Goal: Information Seeking & Learning: Find specific fact

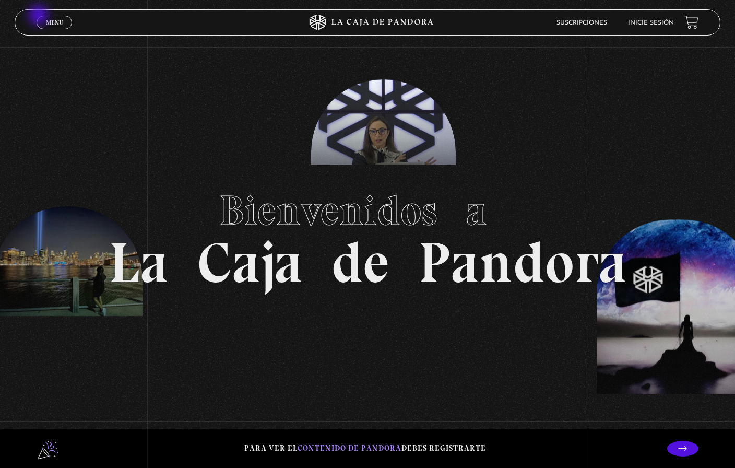
click at [57, 29] on link "Menu Cerrar" at bounding box center [55, 23] width 36 height 14
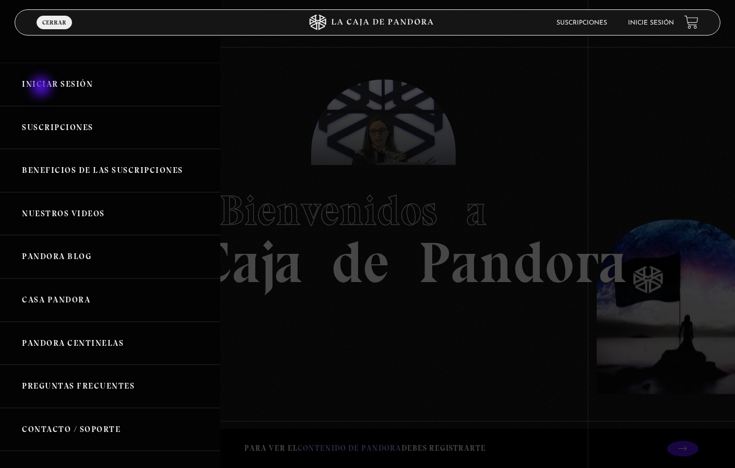
click at [42, 88] on link "Iniciar Sesión" at bounding box center [110, 84] width 220 height 43
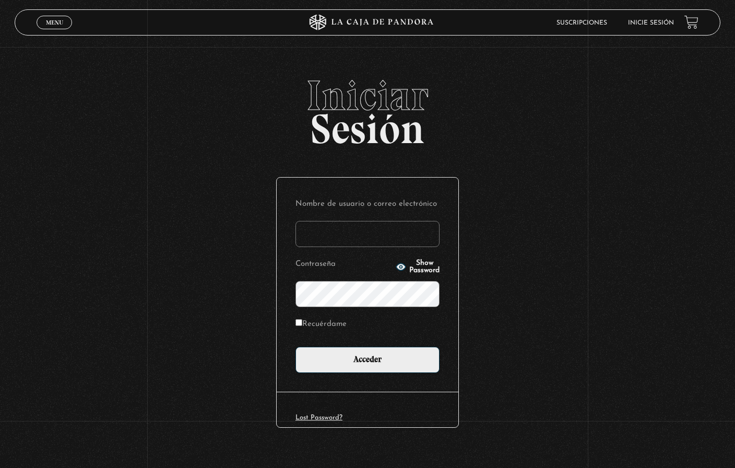
type input "luischavesrstv@gmail.com"
click at [368, 361] on input "Acceder" at bounding box center [368, 360] width 144 height 26
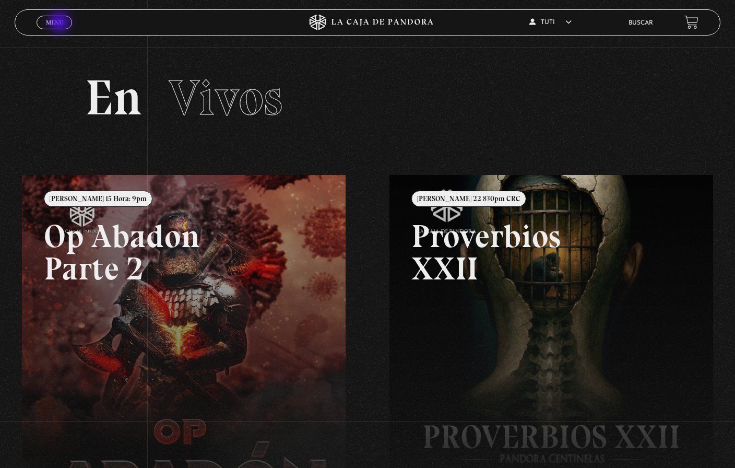
click at [55, 21] on span "Menu" at bounding box center [54, 22] width 17 height 6
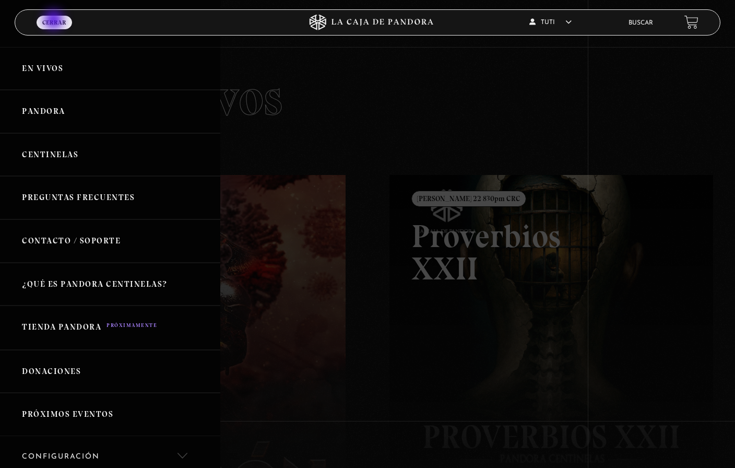
click at [77, 157] on link "Centinelas" at bounding box center [110, 154] width 220 height 43
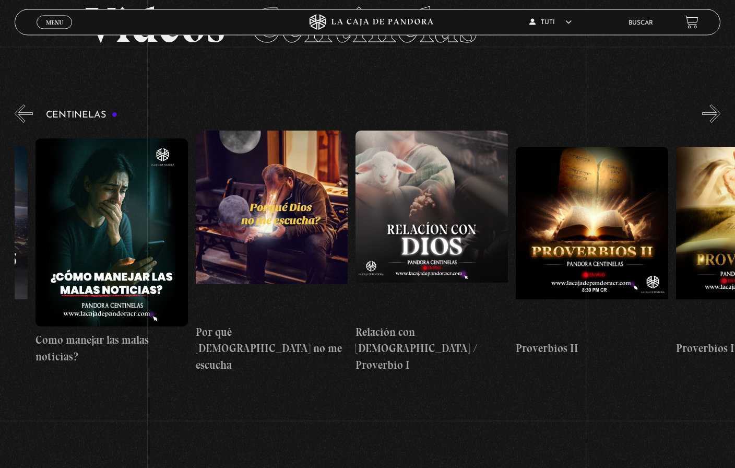
scroll to position [73, 0]
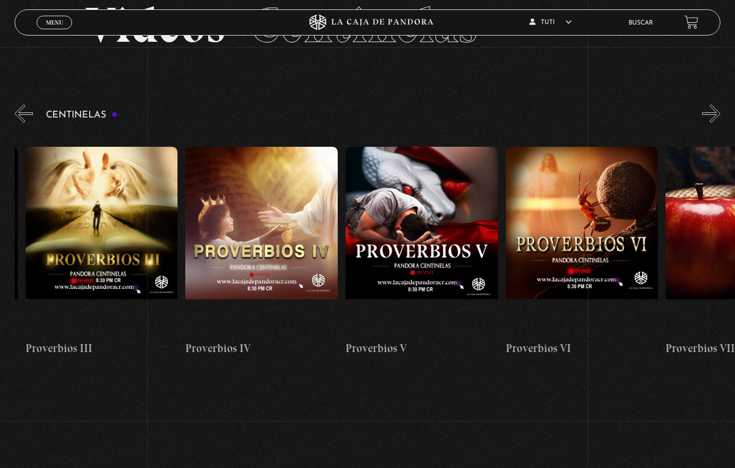
click at [24, 115] on button "«" at bounding box center [24, 113] width 18 height 18
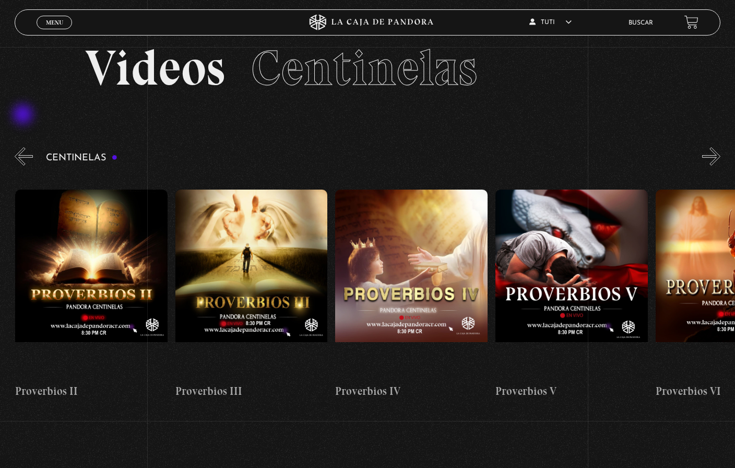
scroll to position [0, 640]
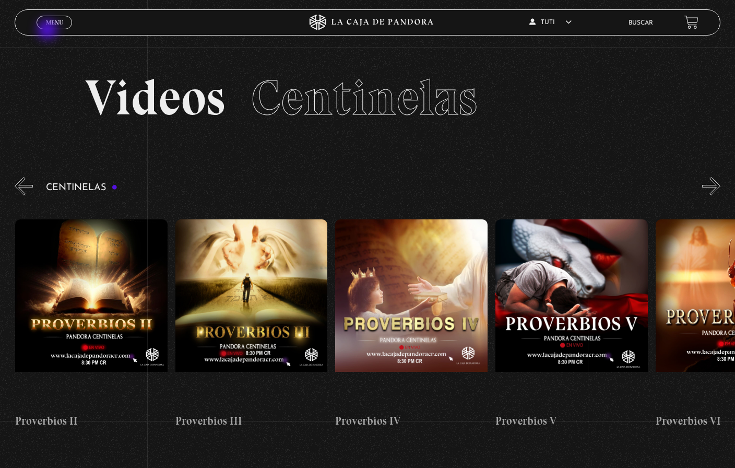
click at [49, 29] on span "Cerrar" at bounding box center [54, 31] width 25 height 7
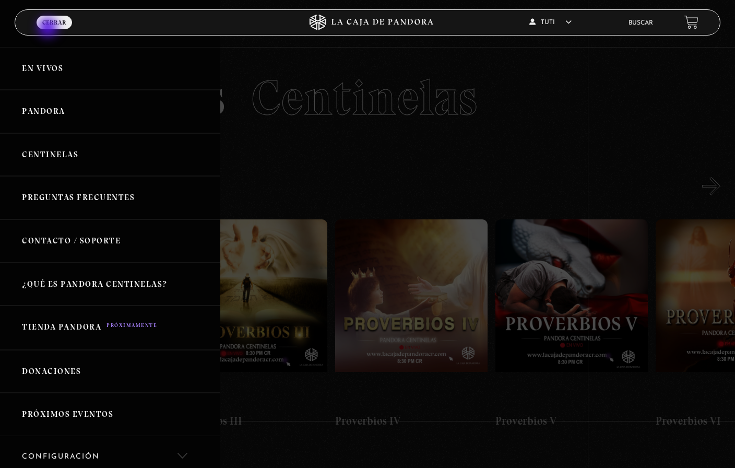
click at [34, 114] on link "Pandora" at bounding box center [110, 111] width 220 height 43
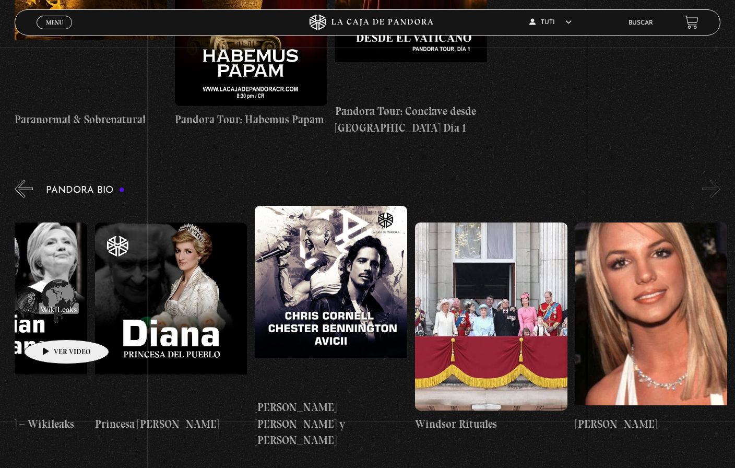
scroll to position [0, 3124]
click at [634, 26] on link "Buscar" at bounding box center [641, 23] width 25 height 6
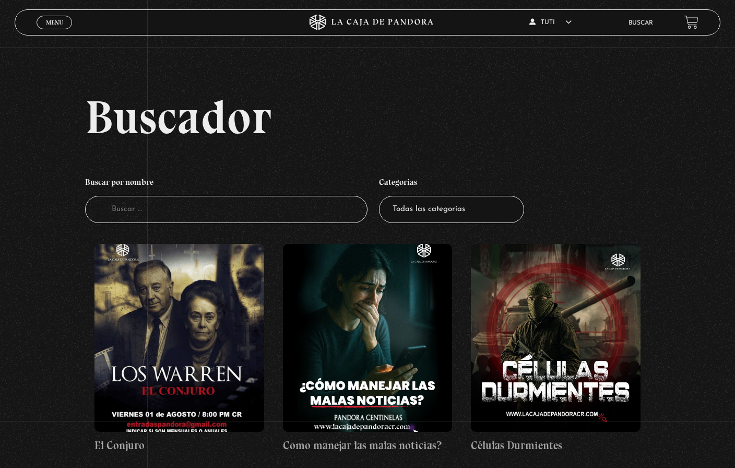
click at [141, 207] on input "Buscador" at bounding box center [226, 210] width 283 height 28
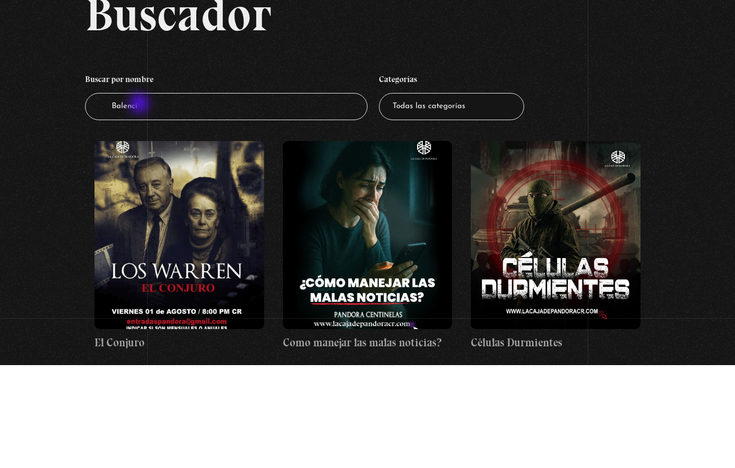
type input "[PERSON_NAME]"
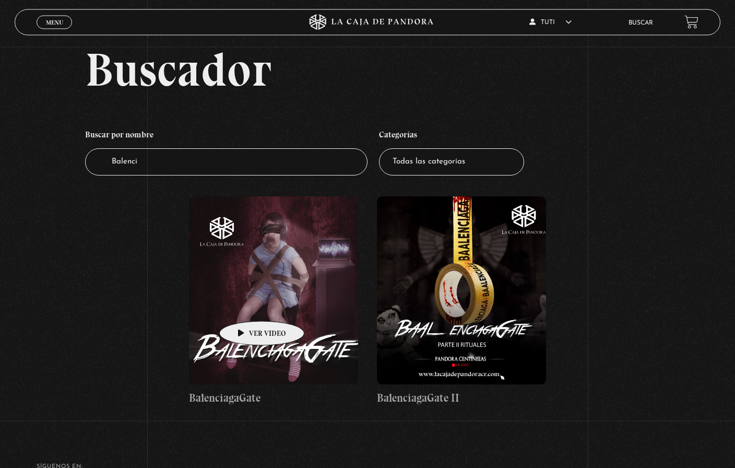
scroll to position [48, 0]
click at [258, 340] on figure at bounding box center [273, 290] width 169 height 188
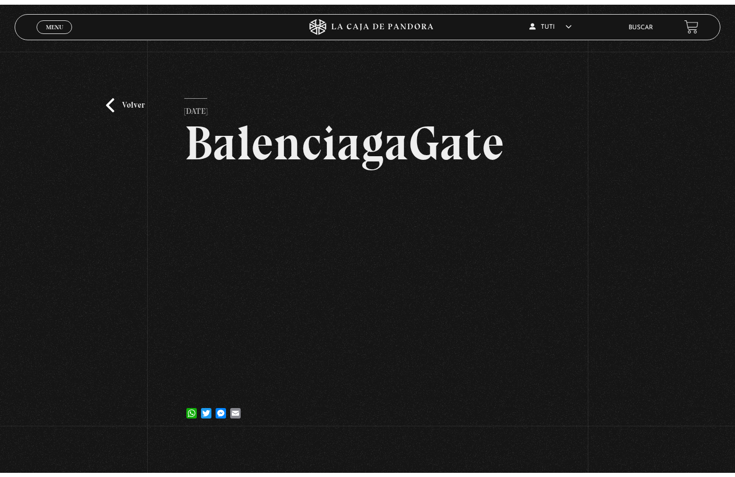
scroll to position [13, 0]
